Goal: Task Accomplishment & Management: Use online tool/utility

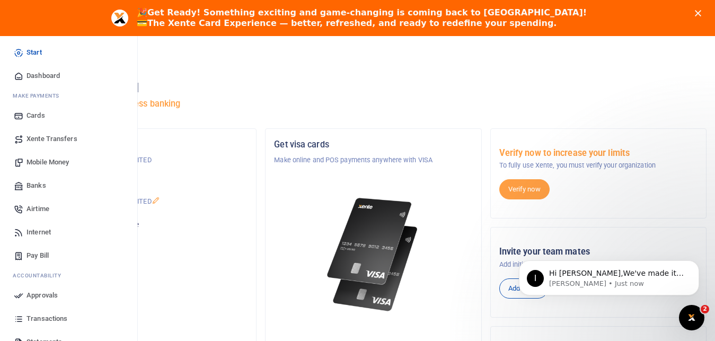
click at [31, 113] on span "Cards" at bounding box center [36, 115] width 19 height 11
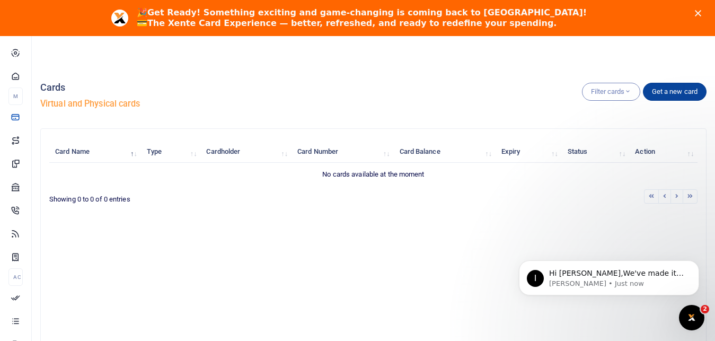
click at [670, 92] on link "Get a new card" at bounding box center [675, 92] width 64 height 18
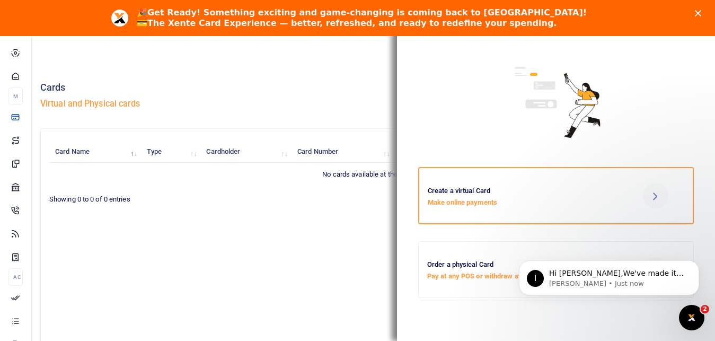
click at [590, 194] on h6 "Create a virtual Card" at bounding box center [523, 191] width 190 height 8
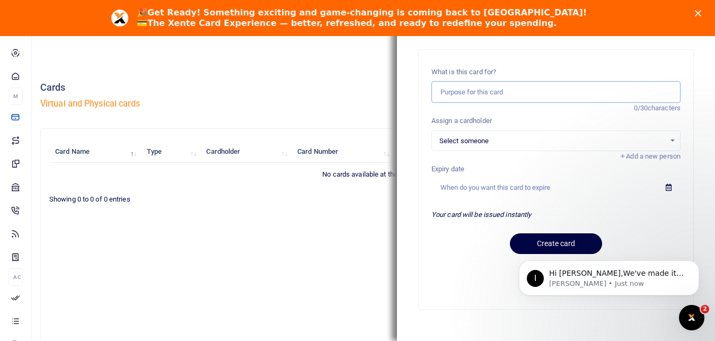
click at [498, 94] on input "text" at bounding box center [556, 92] width 249 height 22
type input "shopping"
click at [517, 133] on div "Select someone Select an option... Select someone Ngode Danuel Ngode Danuel" at bounding box center [556, 140] width 249 height 21
click at [517, 138] on span "Select someone" at bounding box center [553, 141] width 226 height 11
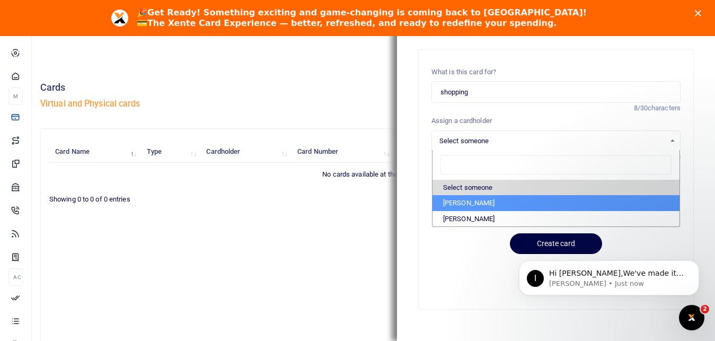
click at [478, 205] on li "[PERSON_NAME]" at bounding box center [556, 203] width 247 height 16
select select "2125"
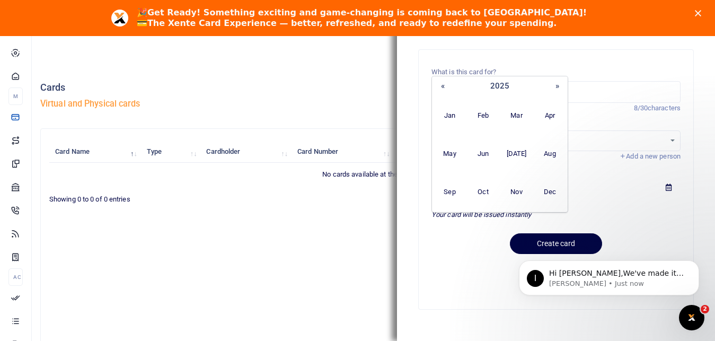
click at [494, 190] on input "text" at bounding box center [545, 188] width 226 height 18
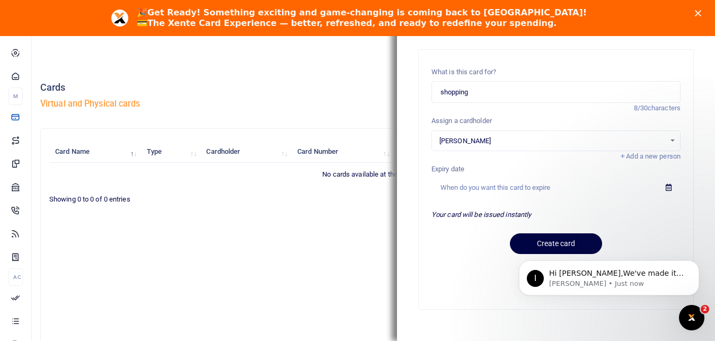
click at [475, 234] on div "Create card" at bounding box center [556, 243] width 249 height 21
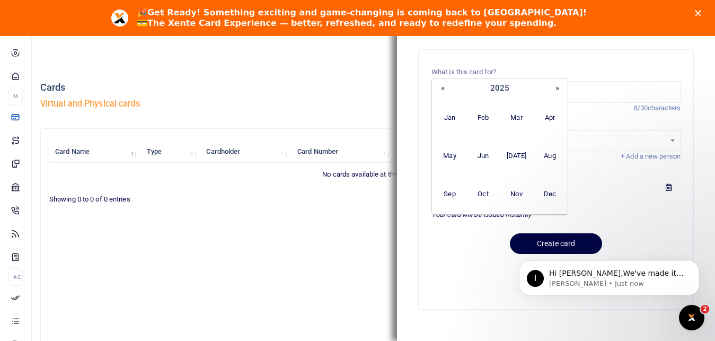
click at [482, 186] on input "text" at bounding box center [545, 188] width 226 height 18
click at [554, 92] on button "»" at bounding box center [557, 89] width 19 height 18
click at [545, 196] on span "Dec" at bounding box center [549, 194] width 33 height 38
type input "12/2026"
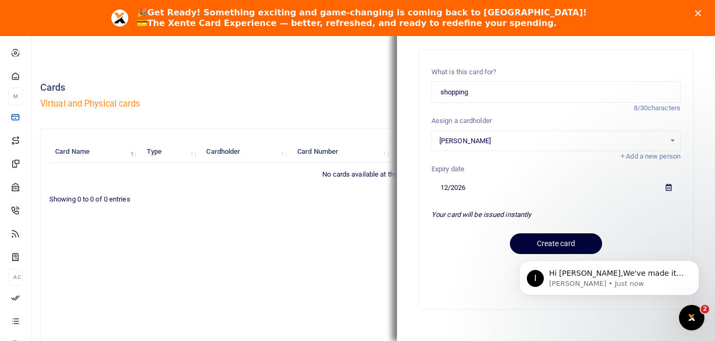
click at [533, 238] on button "Create card" at bounding box center [556, 243] width 92 height 21
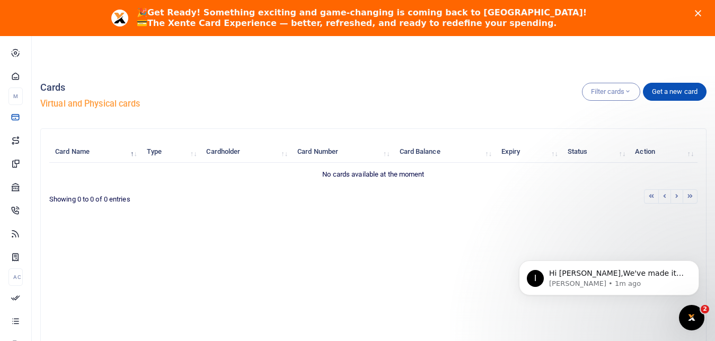
click at [701, 16] on polygon "Close" at bounding box center [698, 13] width 6 height 6
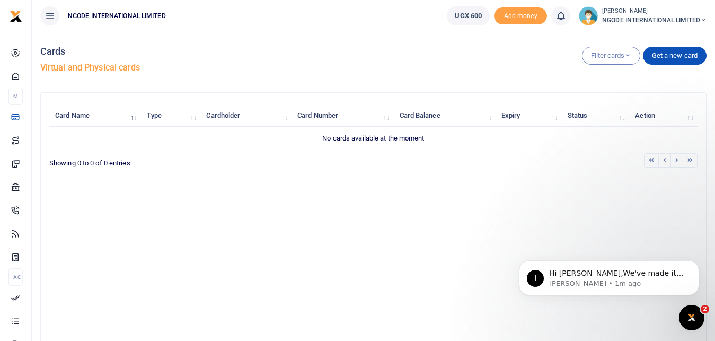
click at [297, 127] on th "Card Number" at bounding box center [343, 115] width 102 height 23
click at [277, 130] on td "No cards available at the moment" at bounding box center [373, 138] width 648 height 22
click at [700, 16] on icon at bounding box center [703, 19] width 6 height 7
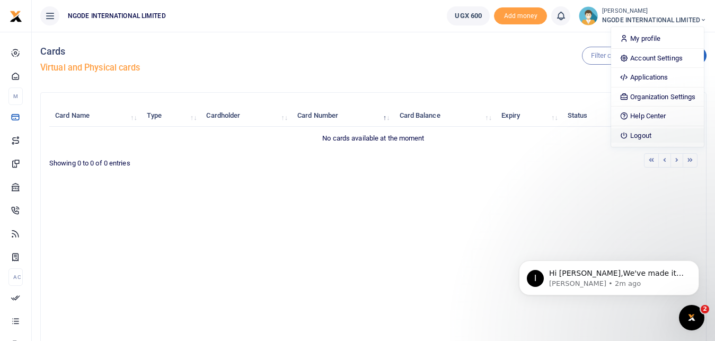
click at [645, 134] on link "Logout" at bounding box center [657, 135] width 93 height 15
